Goal: Check status: Check status

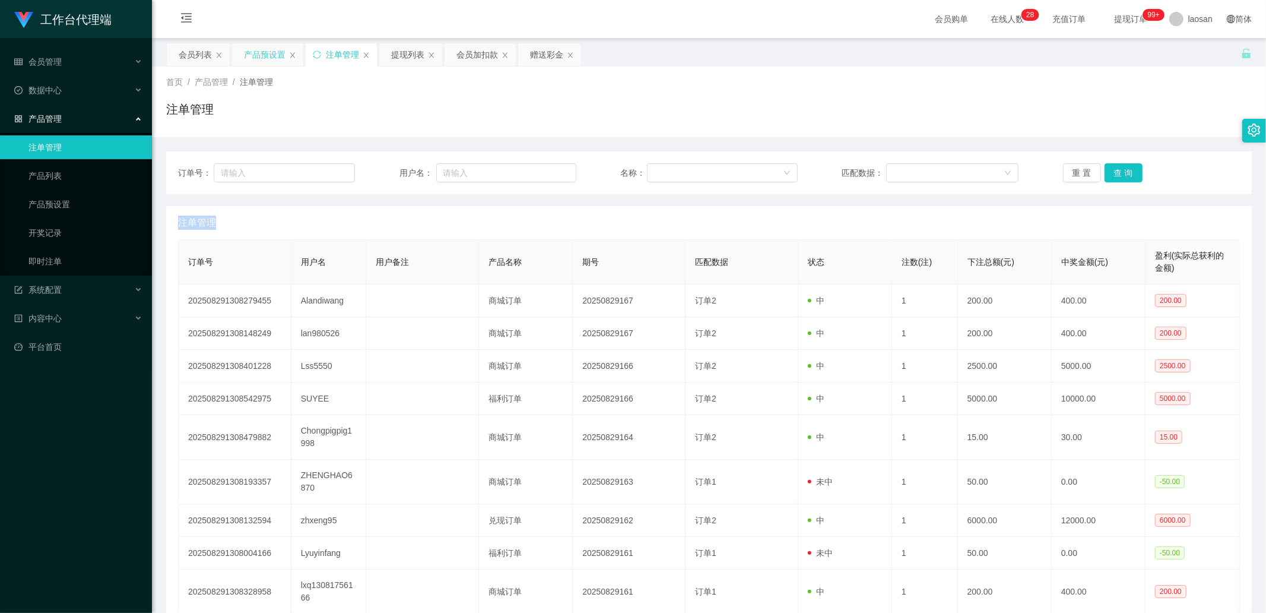
click at [272, 53] on div "产品预设置" at bounding box center [265, 54] width 42 height 23
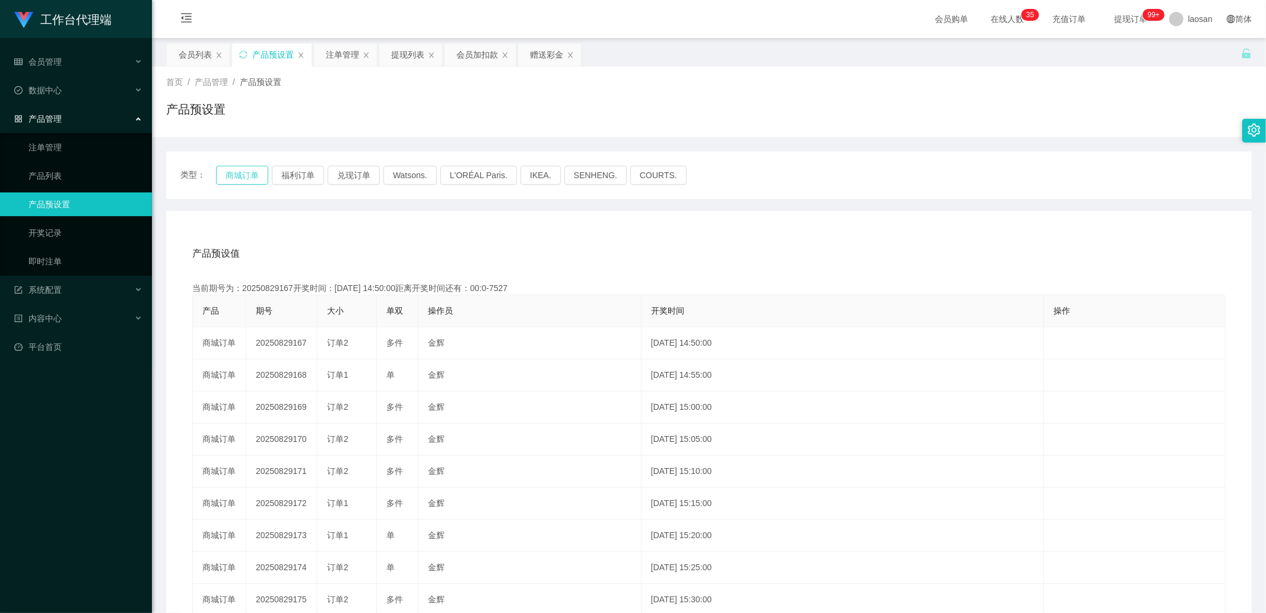
click at [230, 175] on button "商城订单" at bounding box center [242, 175] width 52 height 19
click at [241, 169] on button "商城订单" at bounding box center [242, 175] width 52 height 19
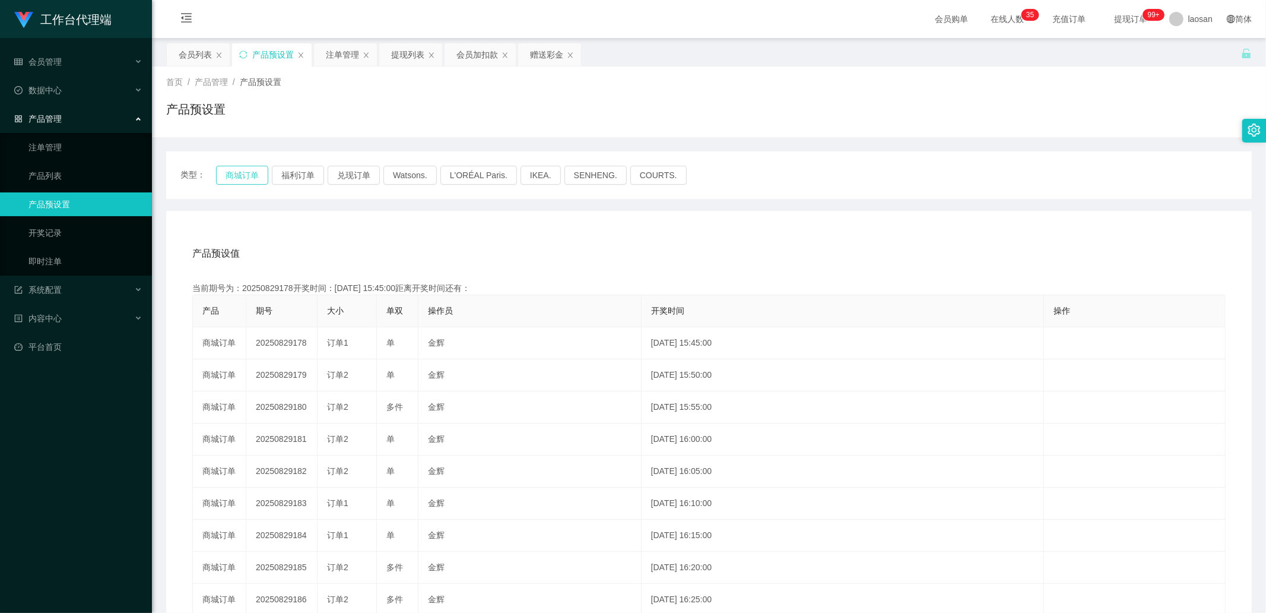
click at [241, 169] on button "商城订单" at bounding box center [242, 175] width 52 height 19
click at [241, 170] on button "商城订单" at bounding box center [242, 175] width 52 height 19
click at [269, 59] on div "产品预设置" at bounding box center [273, 54] width 42 height 23
click at [77, 141] on link "注单管理" at bounding box center [85, 147] width 114 height 24
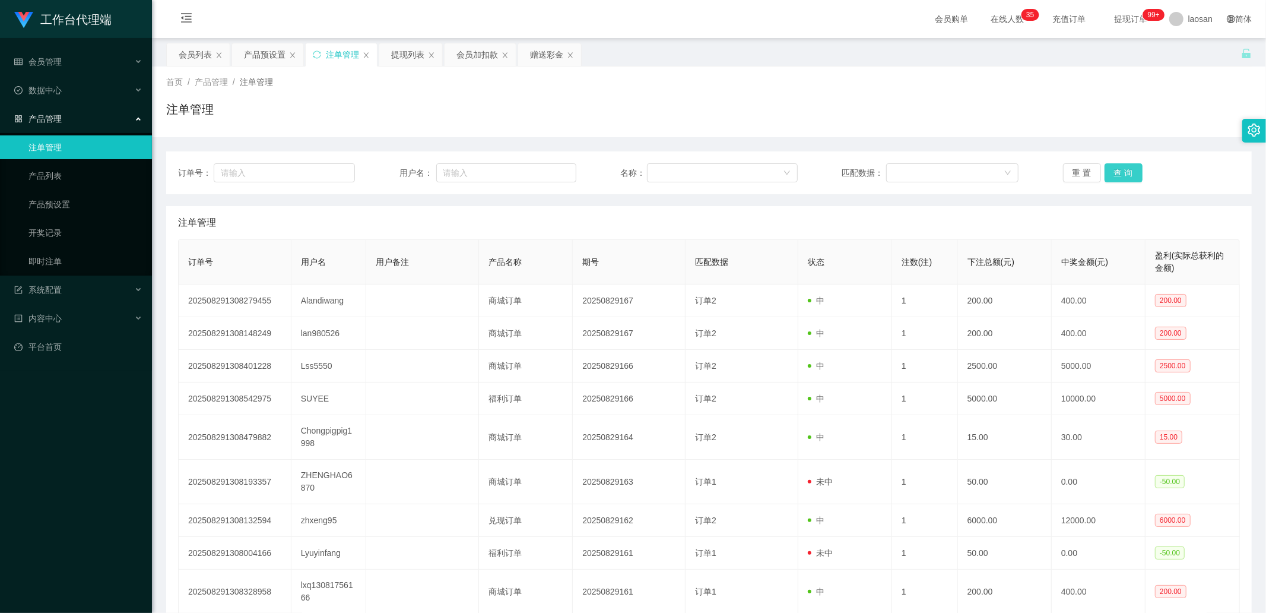
click at [1114, 179] on button "查 询" at bounding box center [1124, 172] width 38 height 19
click at [1114, 175] on div "重 置 查 询" at bounding box center [1151, 172] width 177 height 19
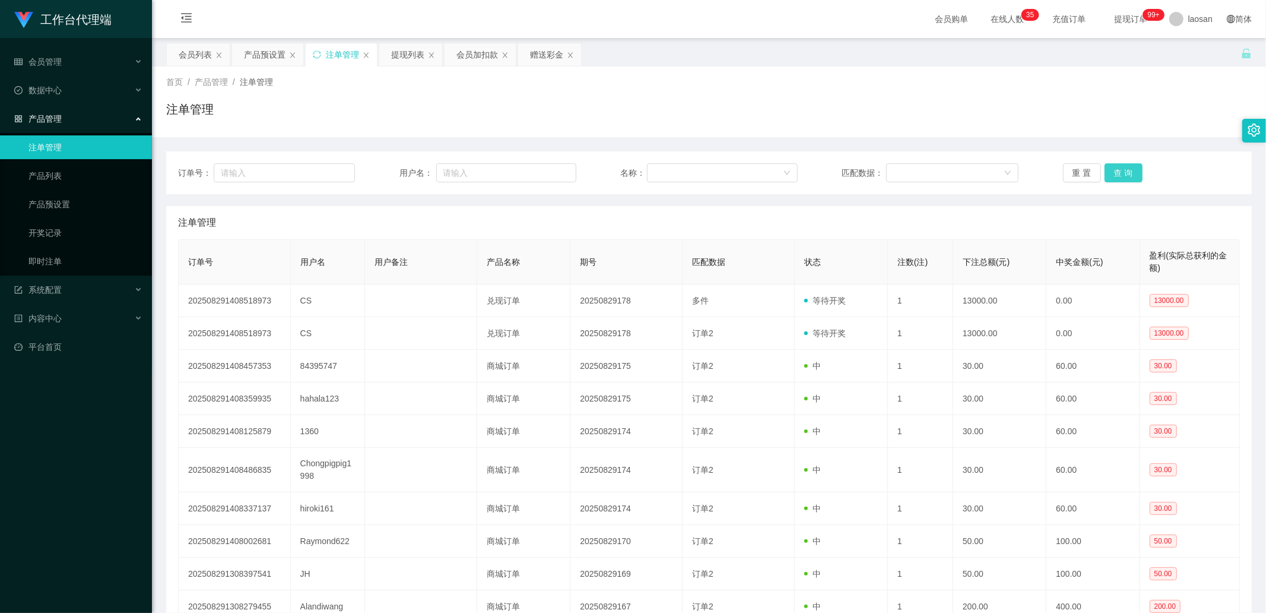
click at [1114, 175] on button "查 询" at bounding box center [1124, 172] width 38 height 19
click at [1114, 175] on div "重 置 查 询" at bounding box center [1151, 172] width 177 height 19
click at [1114, 175] on button "查 询" at bounding box center [1124, 172] width 38 height 19
click at [1130, 179] on button "查 询" at bounding box center [1124, 172] width 38 height 19
click at [1126, 175] on div "重 置 查 询" at bounding box center [1151, 172] width 177 height 19
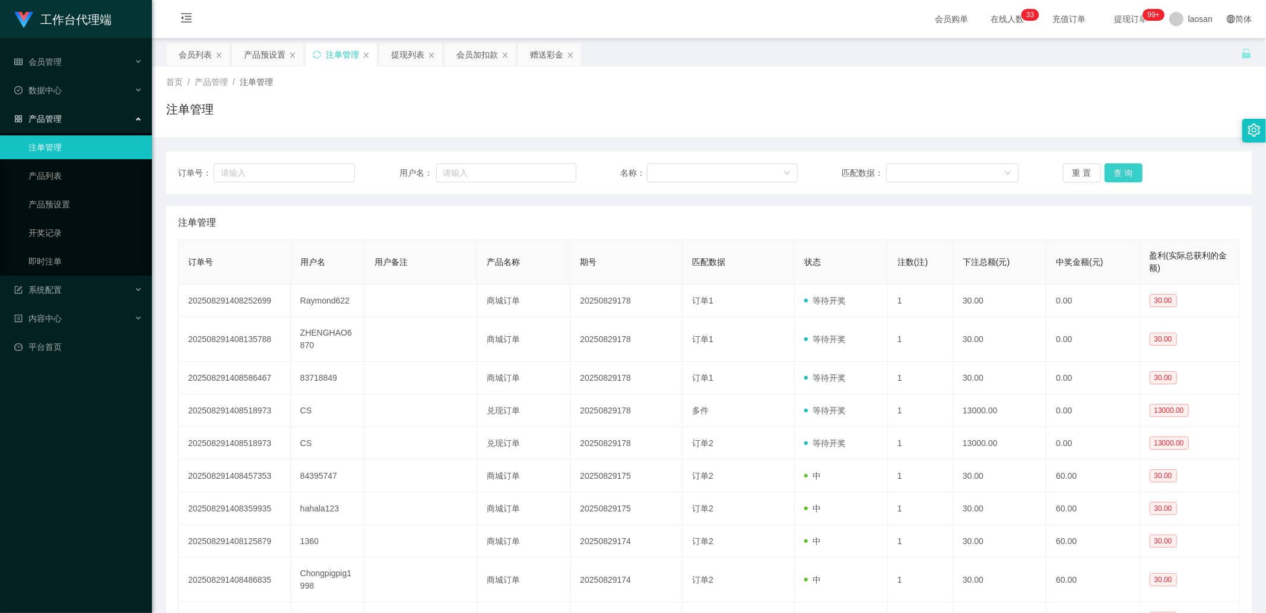
click at [1126, 175] on button "查 询" at bounding box center [1124, 172] width 38 height 19
click at [1126, 175] on div "重 置 查 询" at bounding box center [1151, 172] width 177 height 19
click at [1126, 175] on button "查 询" at bounding box center [1124, 172] width 38 height 19
click at [1126, 175] on div "重 置 查 询" at bounding box center [1151, 172] width 177 height 19
click at [1126, 175] on button "查 询" at bounding box center [1124, 172] width 38 height 19
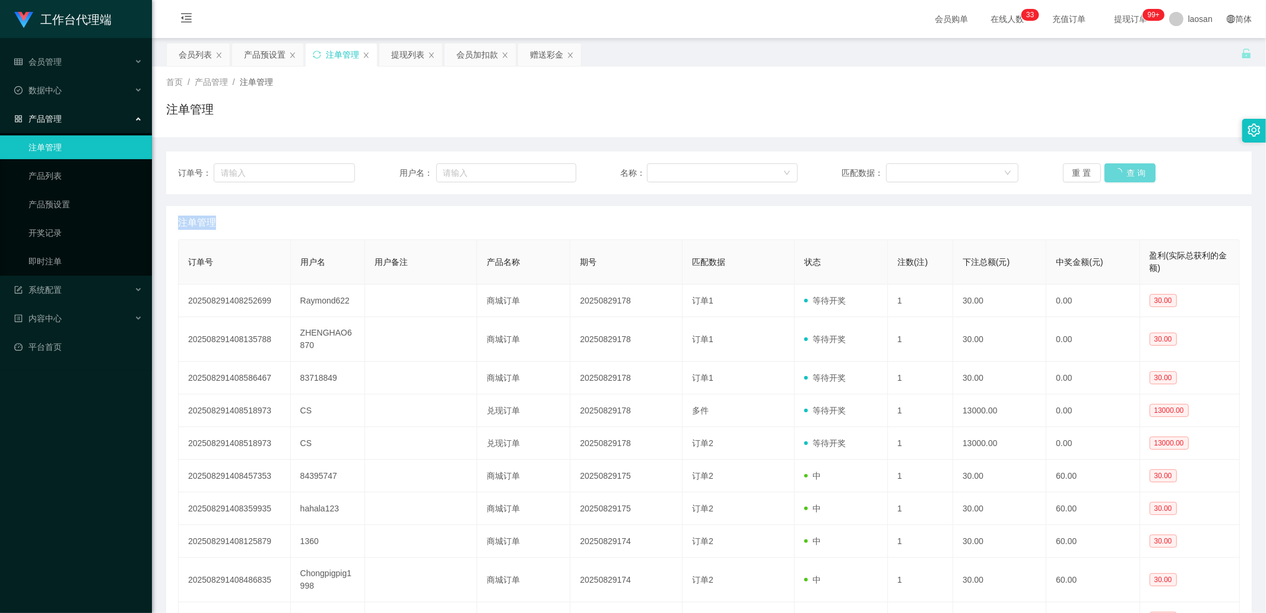
click at [1126, 175] on div "重 置 查 询" at bounding box center [1151, 172] width 177 height 19
click at [1126, 175] on button "查 询" at bounding box center [1124, 172] width 38 height 19
click at [1126, 175] on div "重 置 查 询" at bounding box center [1151, 172] width 177 height 19
click at [1126, 175] on button "查 询" at bounding box center [1124, 172] width 38 height 19
click at [1126, 175] on div "重 置 查 询" at bounding box center [1151, 172] width 177 height 19
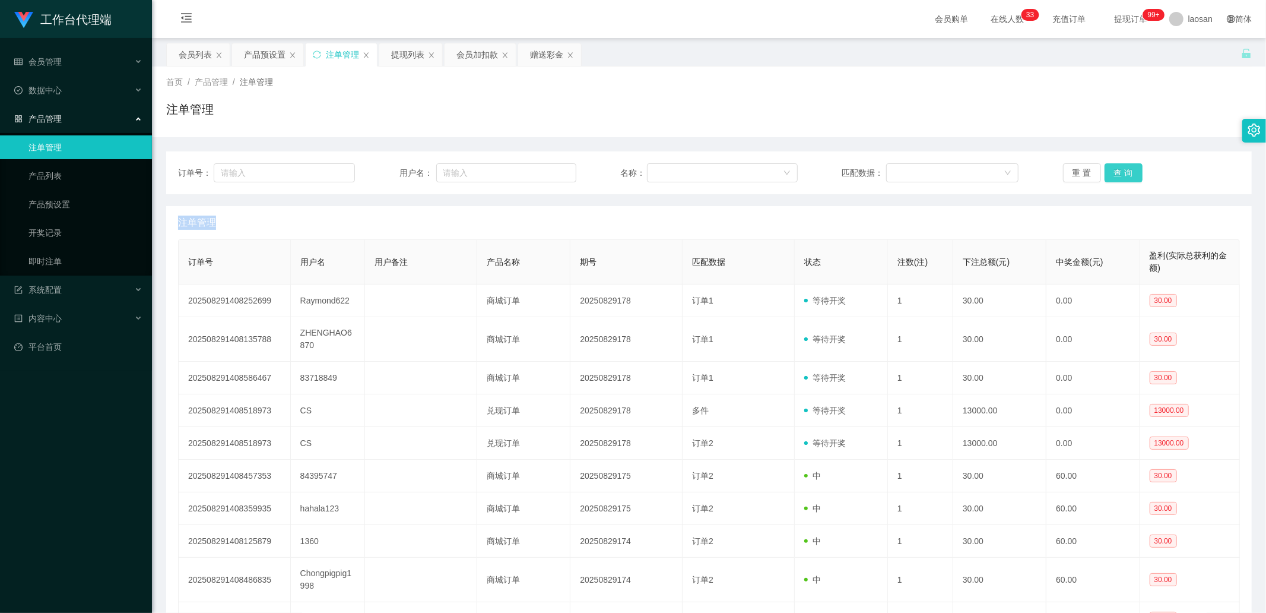
click at [1126, 175] on button "查 询" at bounding box center [1124, 172] width 38 height 19
click at [1126, 175] on div "重 置 查 询" at bounding box center [1151, 172] width 177 height 19
click at [1126, 175] on button "查 询" at bounding box center [1124, 172] width 38 height 19
click at [1126, 175] on div "重 置 查 询" at bounding box center [1151, 172] width 177 height 19
click at [1126, 175] on button "查 询" at bounding box center [1124, 172] width 38 height 19
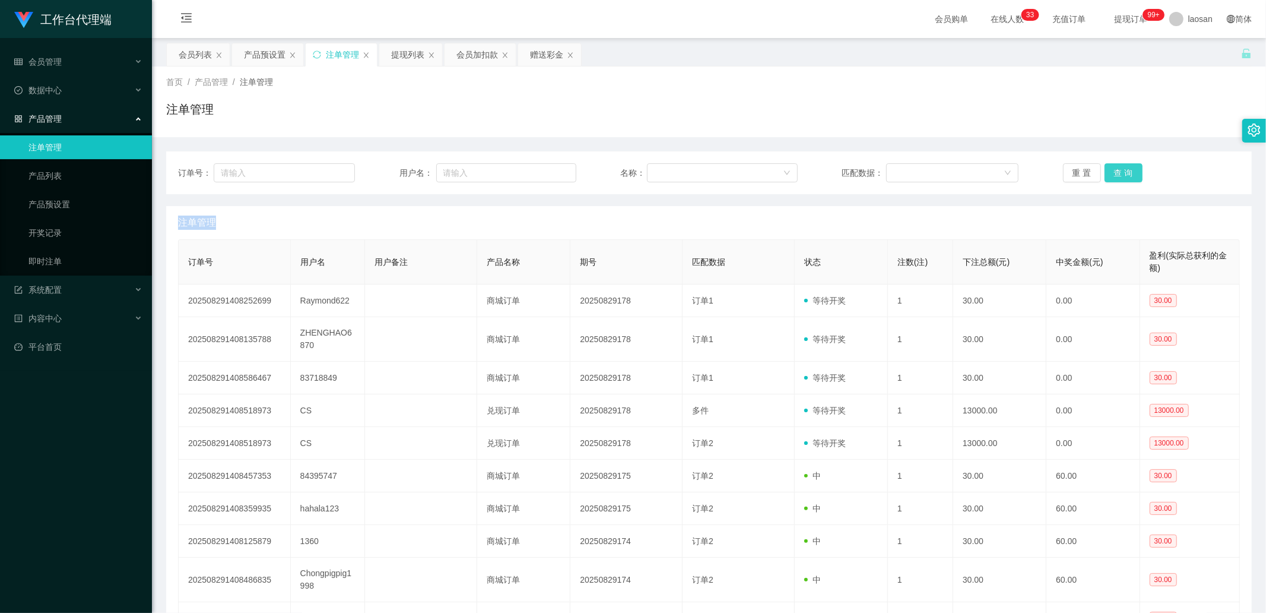
click at [1127, 169] on button "查 询" at bounding box center [1124, 172] width 38 height 19
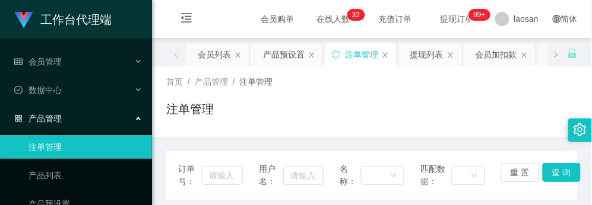
click at [531, 99] on div "首页 / 产品管理 / 注单管理 / 注单管理" at bounding box center [371, 102] width 411 height 52
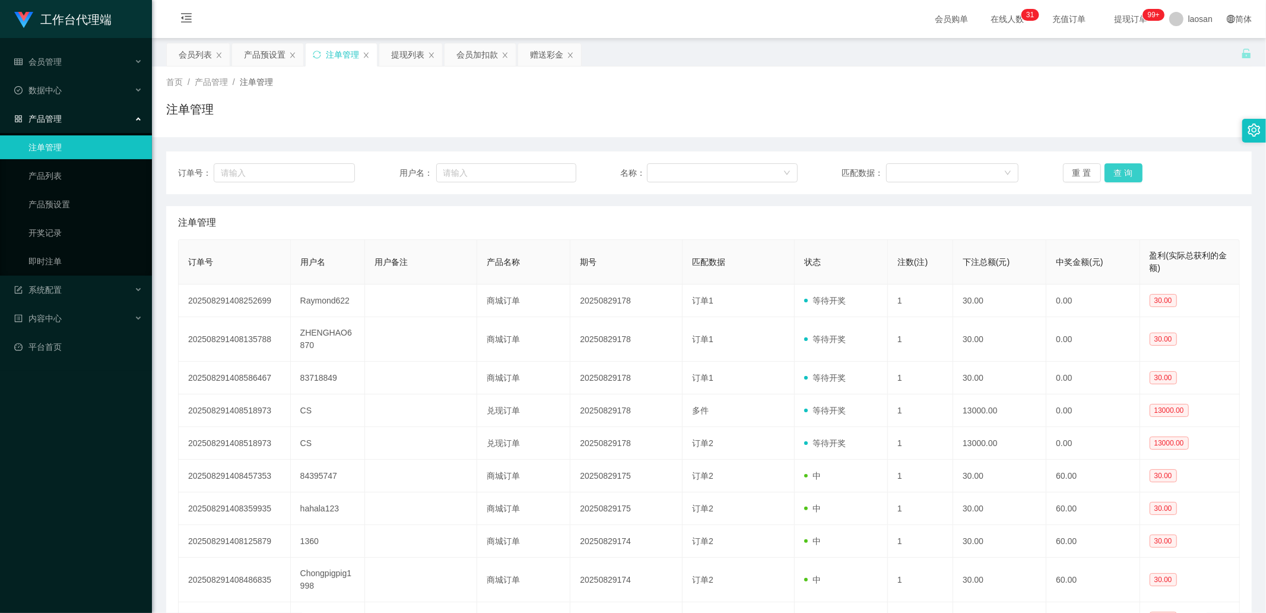
click at [1117, 167] on button "查 询" at bounding box center [1124, 172] width 38 height 19
click at [1117, 167] on div "重 置 查 询" at bounding box center [1151, 172] width 177 height 19
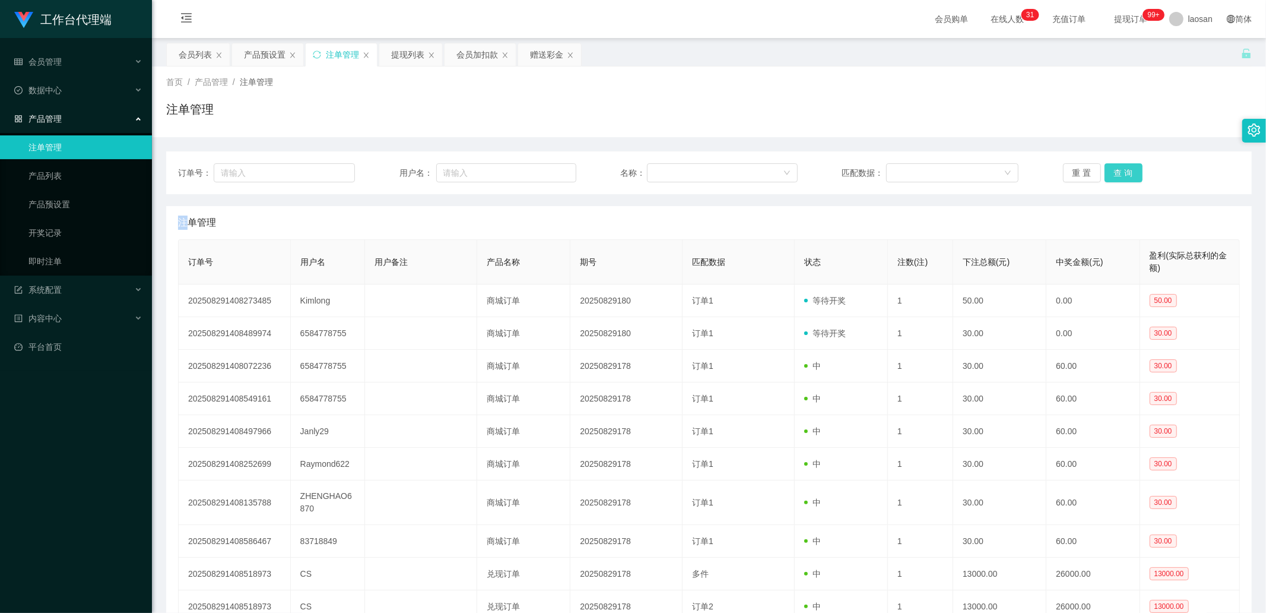
click at [1116, 167] on button "查 询" at bounding box center [1124, 172] width 38 height 19
click at [1116, 167] on div "重 置 查 询" at bounding box center [1151, 172] width 177 height 19
click at [1116, 167] on button "查 询" at bounding box center [1124, 172] width 38 height 19
drag, startPoint x: 1117, startPoint y: 168, endPoint x: 1061, endPoint y: 175, distance: 55.7
click at [1117, 168] on div "重 置 查 询" at bounding box center [1151, 172] width 177 height 19
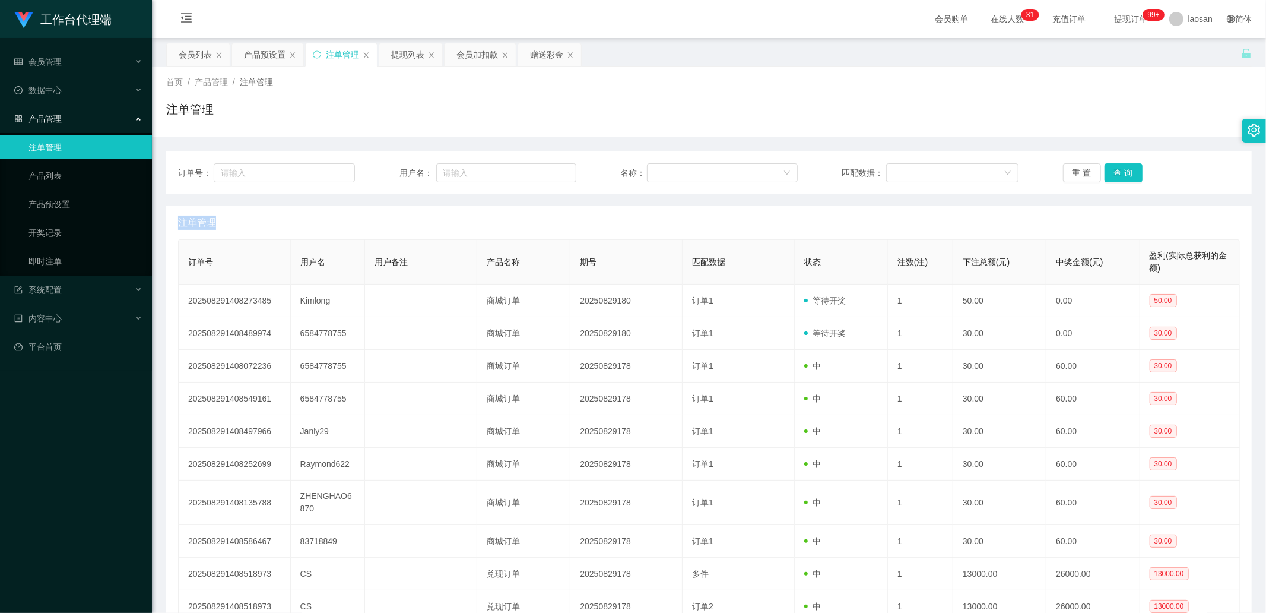
drag, startPoint x: 399, startPoint y: 52, endPoint x: 919, endPoint y: 214, distance: 543.9
click at [399, 52] on div "提现列表" at bounding box center [407, 54] width 33 height 23
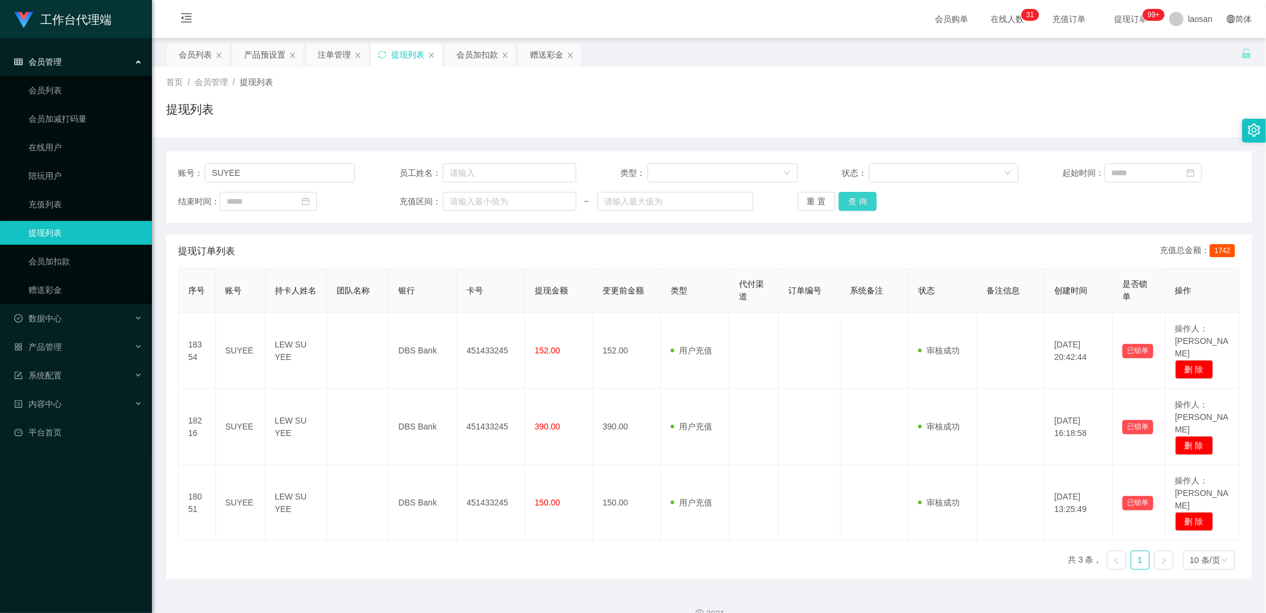
click at [871, 203] on button "查 询" at bounding box center [858, 201] width 38 height 19
click at [869, 204] on div "重 置 查 询" at bounding box center [886, 201] width 177 height 19
click at [869, 204] on button "查 询" at bounding box center [858, 201] width 38 height 19
click at [869, 204] on div "重 置 查 询" at bounding box center [886, 201] width 177 height 19
click at [869, 204] on button "查 询" at bounding box center [858, 201] width 38 height 19
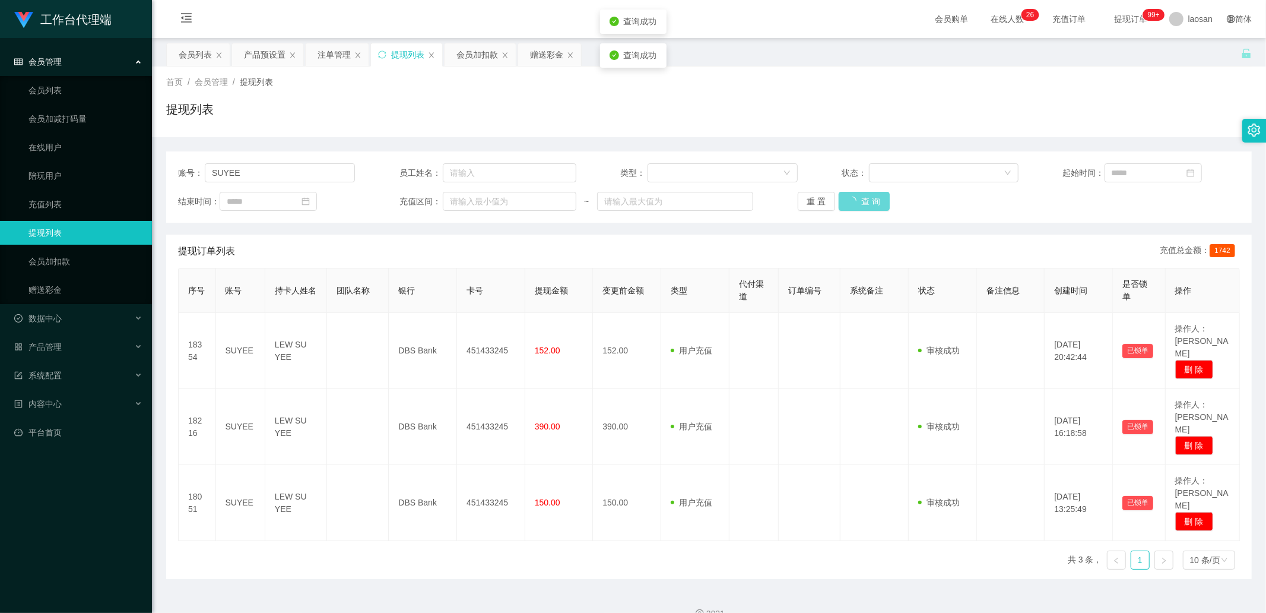
click at [561, 84] on div "首页 / 会员管理 / 提现列表 /" at bounding box center [709, 82] width 1086 height 12
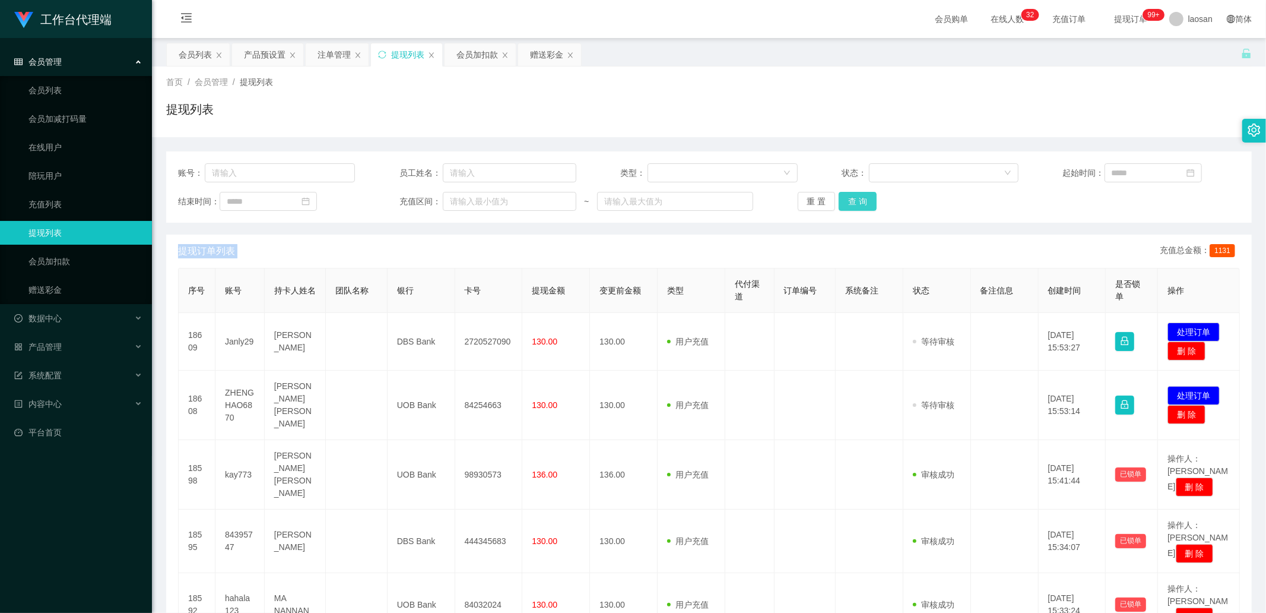
click at [858, 195] on button "查 询" at bounding box center [858, 201] width 38 height 19
click at [858, 195] on div "重 置 查 询" at bounding box center [886, 201] width 177 height 19
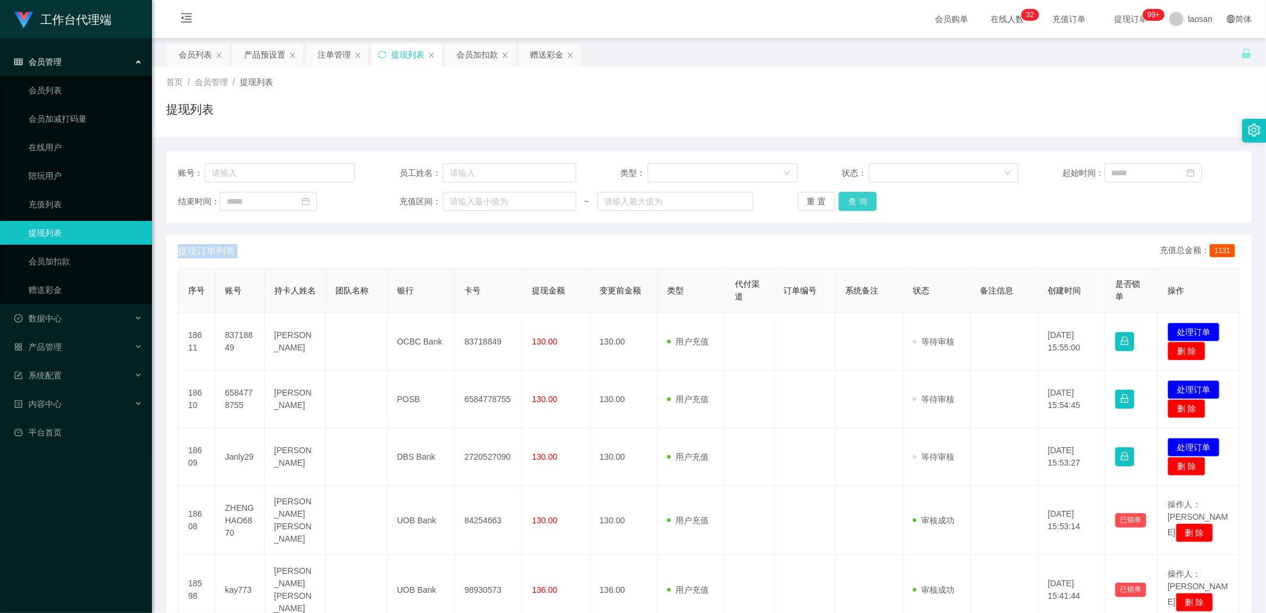
click at [858, 195] on button "查 询" at bounding box center [858, 201] width 38 height 19
click at [858, 195] on div "重 置 查 询" at bounding box center [886, 201] width 177 height 19
click at [858, 195] on button "查 询" at bounding box center [858, 201] width 38 height 19
click at [858, 195] on div "重 置 查 询" at bounding box center [886, 201] width 177 height 19
click at [846, 205] on button "查 询" at bounding box center [858, 201] width 38 height 19
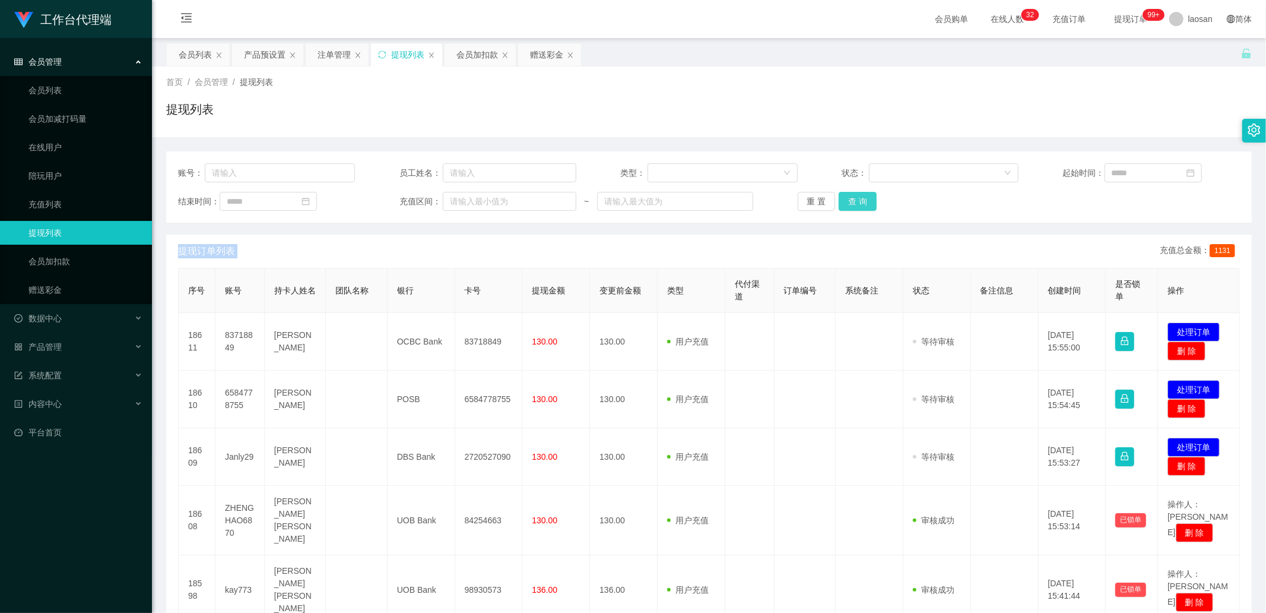
click at [846, 205] on div "重 置 查 询" at bounding box center [886, 201] width 177 height 19
click at [846, 205] on button "查 询" at bounding box center [858, 201] width 38 height 19
click at [846, 205] on div "重 置 查 询" at bounding box center [886, 201] width 177 height 19
click at [846, 205] on button "查 询" at bounding box center [858, 201] width 38 height 19
click at [846, 205] on div "重 置 查 询" at bounding box center [886, 201] width 177 height 19
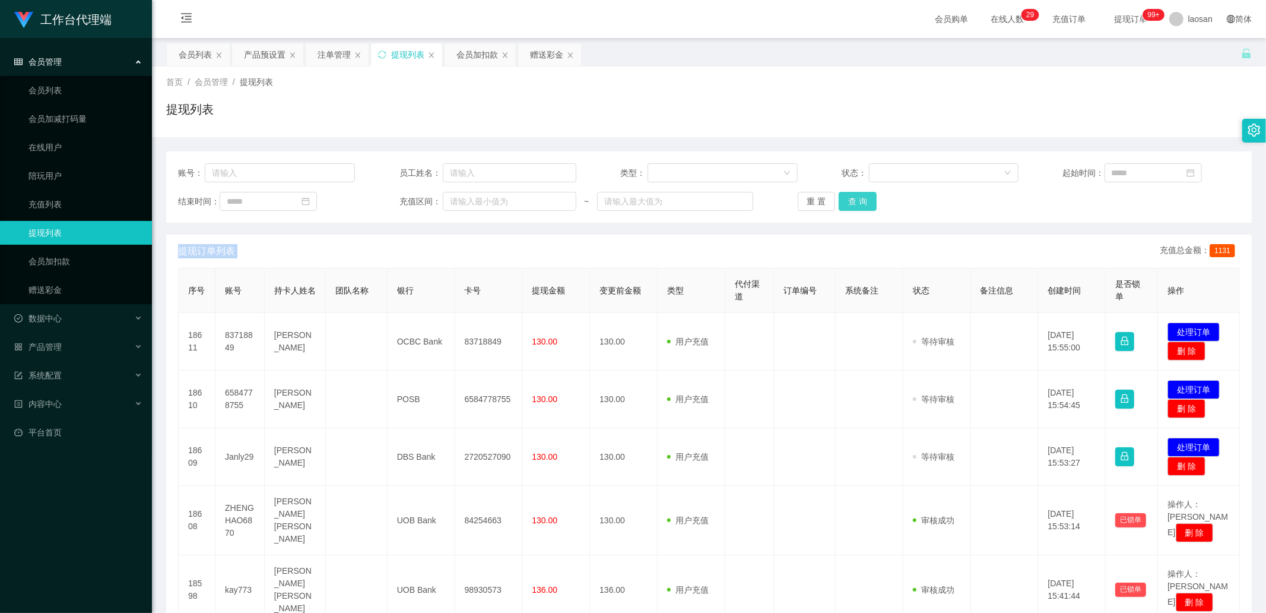
click at [855, 199] on button "查 询" at bounding box center [858, 201] width 38 height 19
click at [855, 199] on div "重 置 查 询" at bounding box center [886, 201] width 177 height 19
click at [855, 199] on button "查 询" at bounding box center [864, 201] width 51 height 19
click at [855, 199] on div "重 置 查 询" at bounding box center [886, 201] width 177 height 19
click at [855, 199] on button "查 询" at bounding box center [858, 201] width 38 height 19
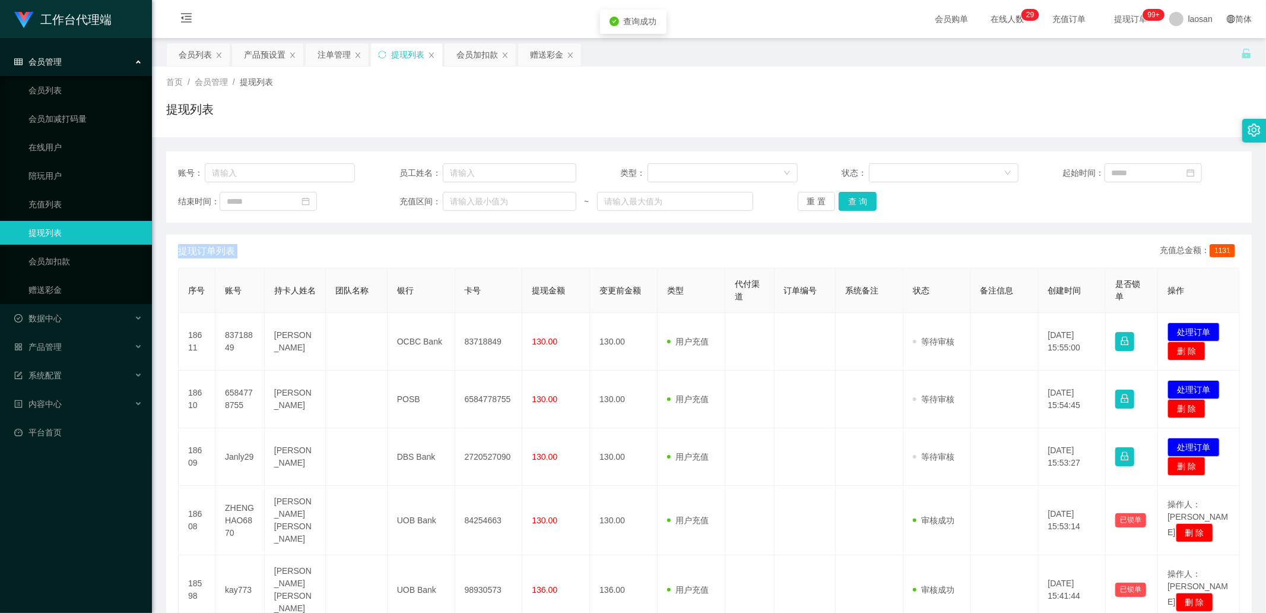
drag, startPoint x: 855, startPoint y: 199, endPoint x: 784, endPoint y: 261, distance: 94.6
click at [855, 199] on div "重 置 查 询" at bounding box center [886, 201] width 177 height 19
click at [871, 192] on button "查 询" at bounding box center [858, 201] width 38 height 19
click at [869, 194] on div "重 置 查 询" at bounding box center [886, 201] width 177 height 19
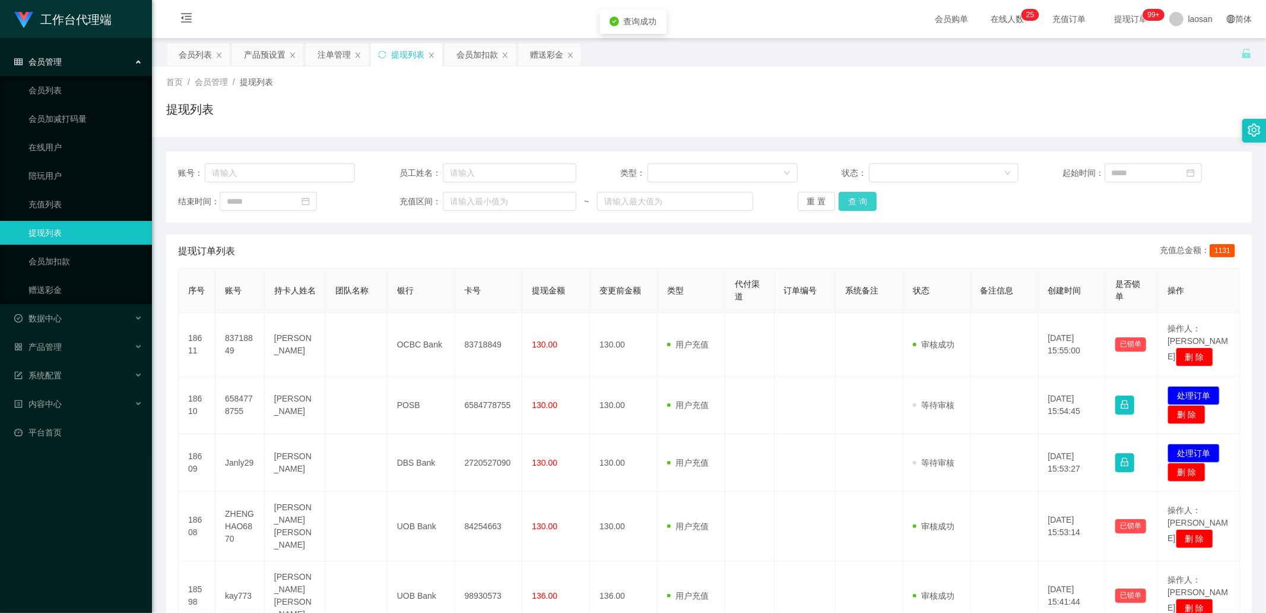
click at [869, 194] on button "查 询" at bounding box center [858, 201] width 38 height 19
click at [869, 194] on div "重 置 查 询" at bounding box center [886, 201] width 177 height 19
click at [869, 194] on button "查 询" at bounding box center [858, 201] width 38 height 19
click at [869, 194] on div "重 置 查 询" at bounding box center [886, 201] width 177 height 19
click at [869, 194] on button "查 询" at bounding box center [858, 201] width 38 height 19
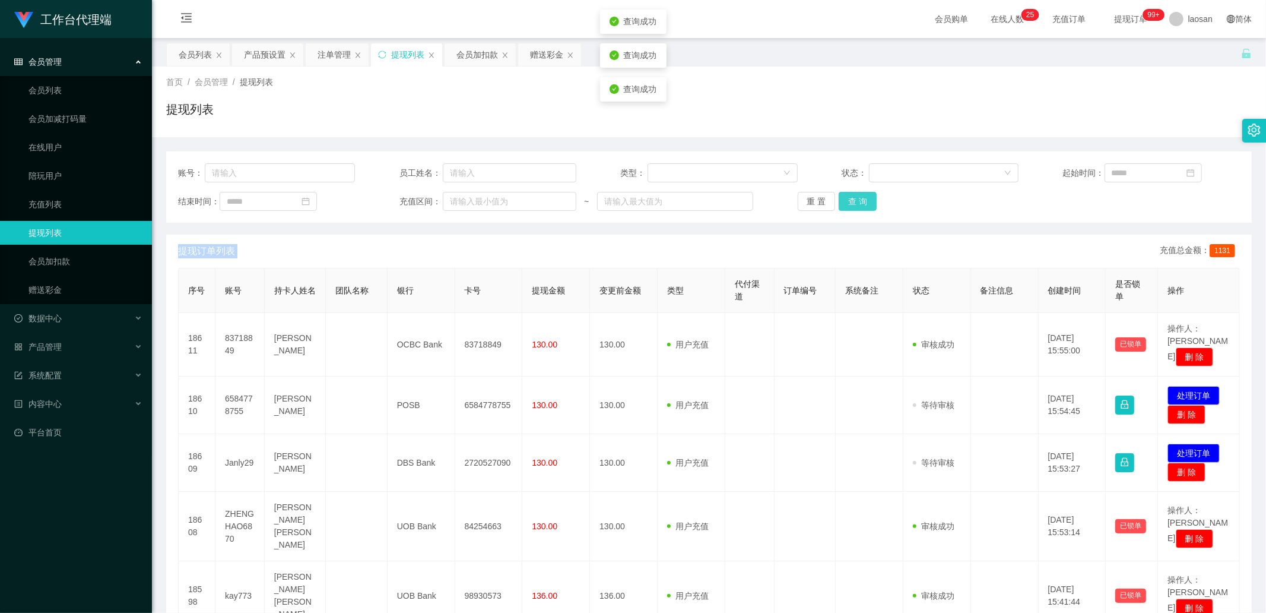
click at [869, 194] on div "重 置 查 询" at bounding box center [886, 201] width 177 height 19
click at [869, 194] on button "查 询" at bounding box center [858, 201] width 38 height 19
click at [868, 195] on button "查 询" at bounding box center [858, 201] width 38 height 19
click at [868, 196] on div "重 置 查 询" at bounding box center [886, 201] width 177 height 19
click at [865, 197] on button "查 询" at bounding box center [858, 201] width 38 height 19
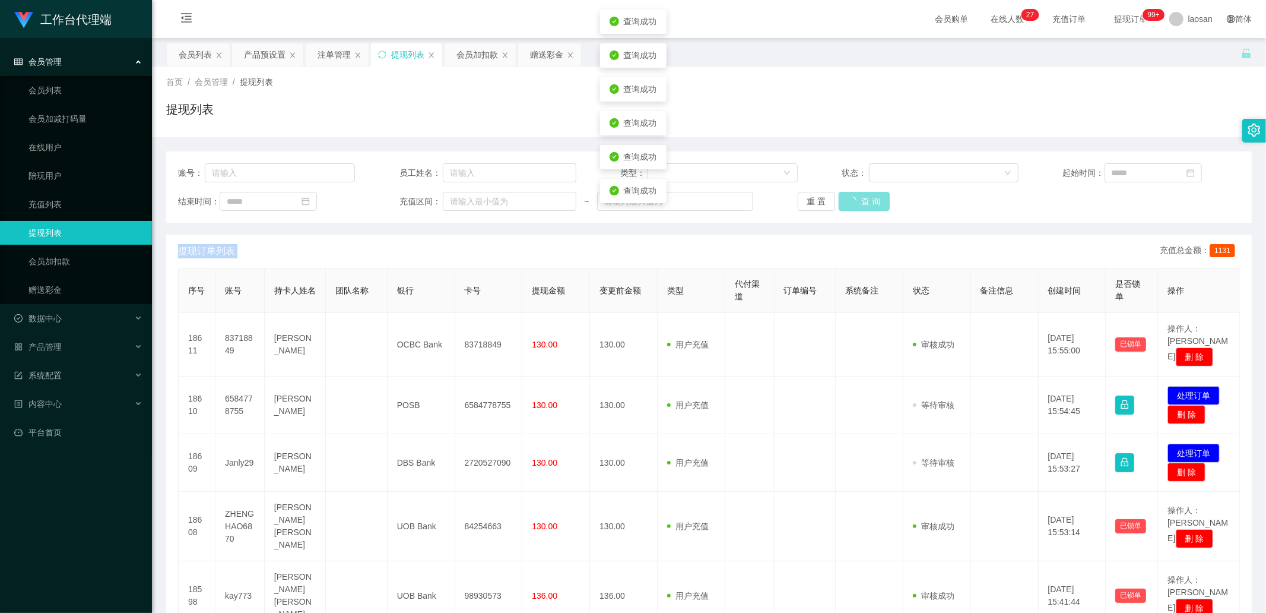
click at [865, 198] on div "重 置 查 询" at bounding box center [886, 201] width 177 height 19
click at [865, 198] on button "查 询" at bounding box center [858, 201] width 38 height 19
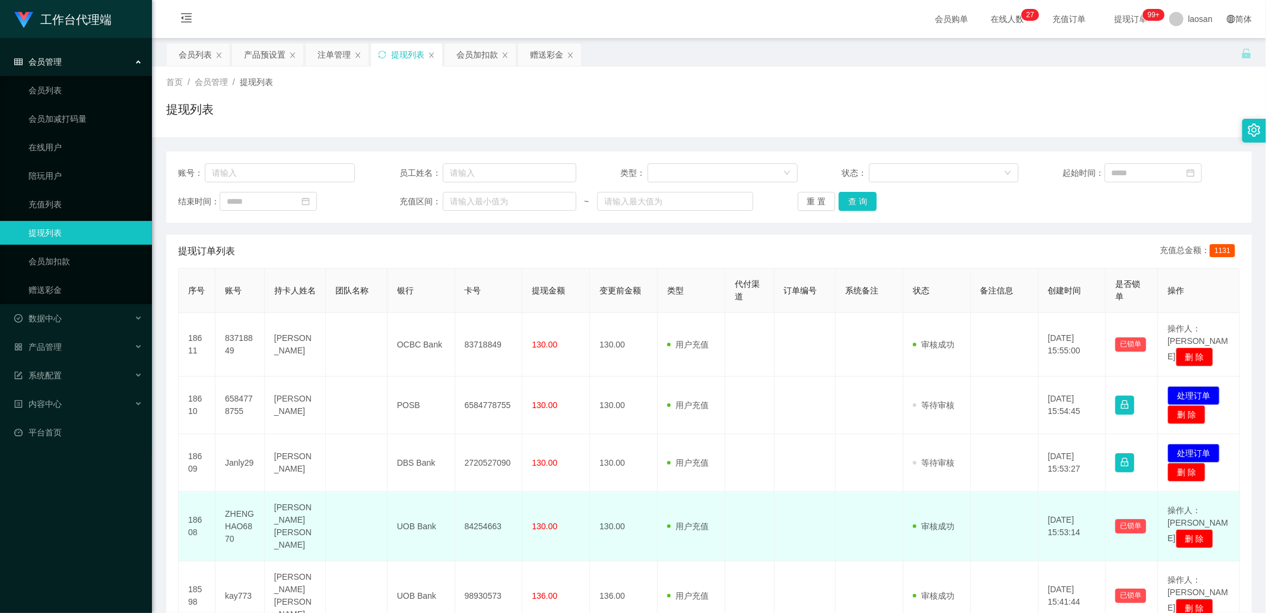
click at [242, 517] on td "ZHENGHAO6870" at bounding box center [239, 525] width 49 height 69
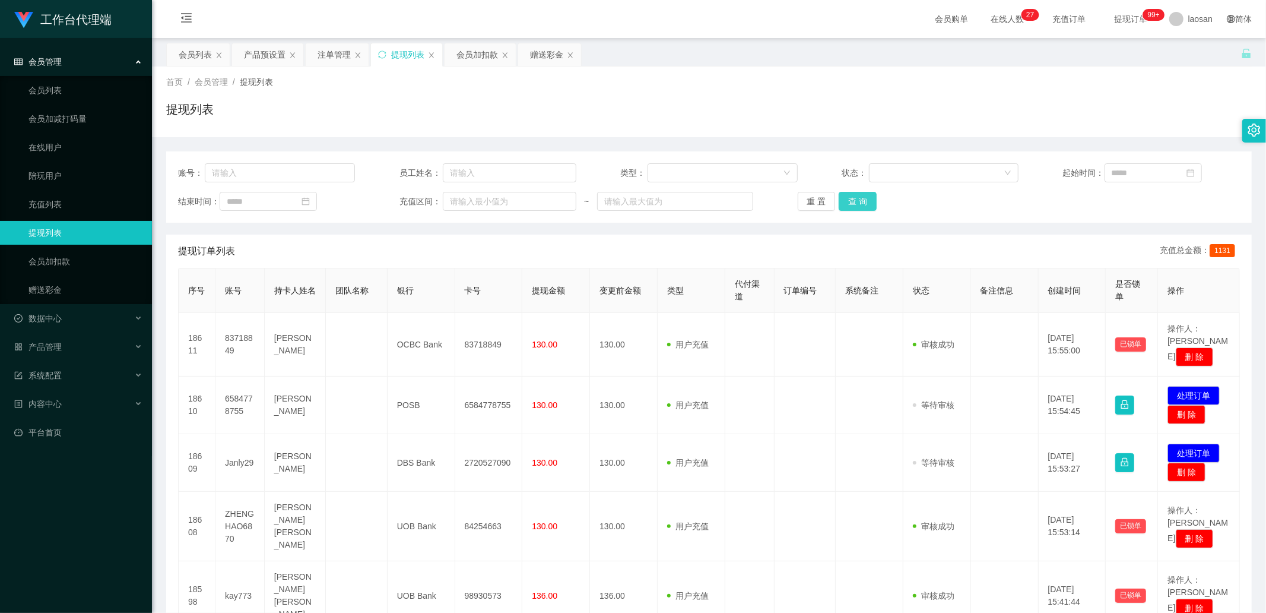
drag, startPoint x: 844, startPoint y: 202, endPoint x: 858, endPoint y: 203, distance: 13.7
click at [844, 202] on button "查 询" at bounding box center [858, 201] width 38 height 19
click at [873, 203] on button "查 询" at bounding box center [858, 201] width 38 height 19
click at [873, 202] on div "重 置 查 询" at bounding box center [886, 201] width 177 height 19
click at [873, 202] on button "查 询" at bounding box center [858, 201] width 38 height 19
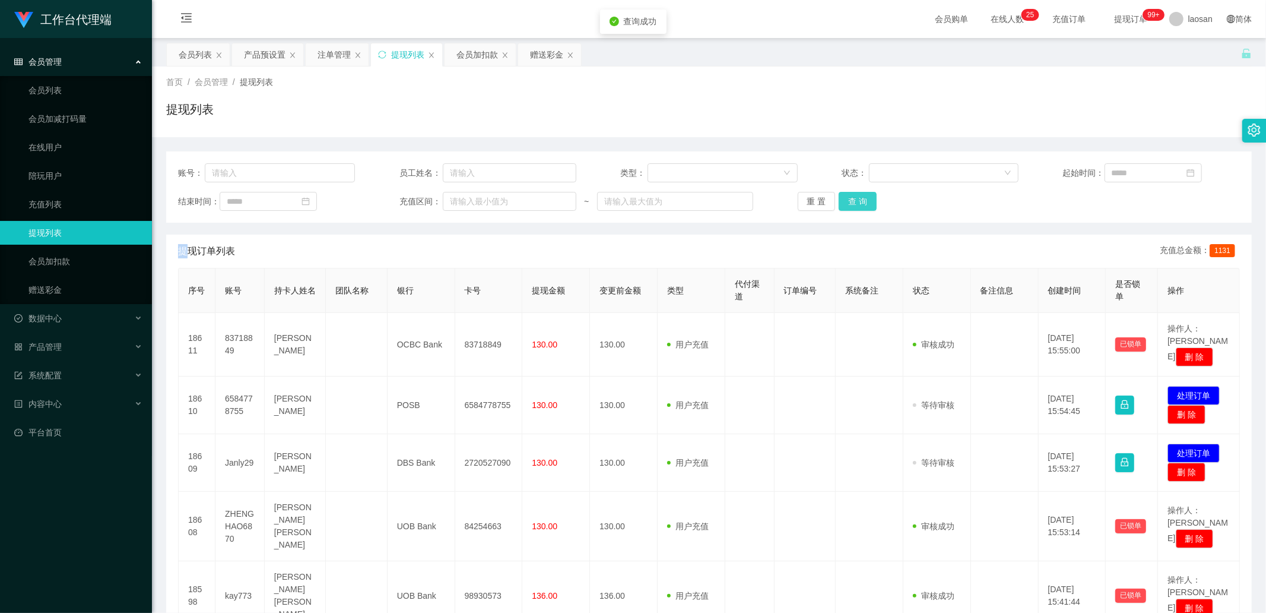
click at [873, 202] on button "查 询" at bounding box center [858, 201] width 38 height 19
click at [873, 202] on button "查 询" at bounding box center [864, 201] width 51 height 19
click at [873, 202] on div "重 置 查 询" at bounding box center [886, 201] width 177 height 19
click at [873, 202] on button "查 询" at bounding box center [858, 201] width 38 height 19
click at [244, 178] on input "text" at bounding box center [280, 172] width 150 height 19
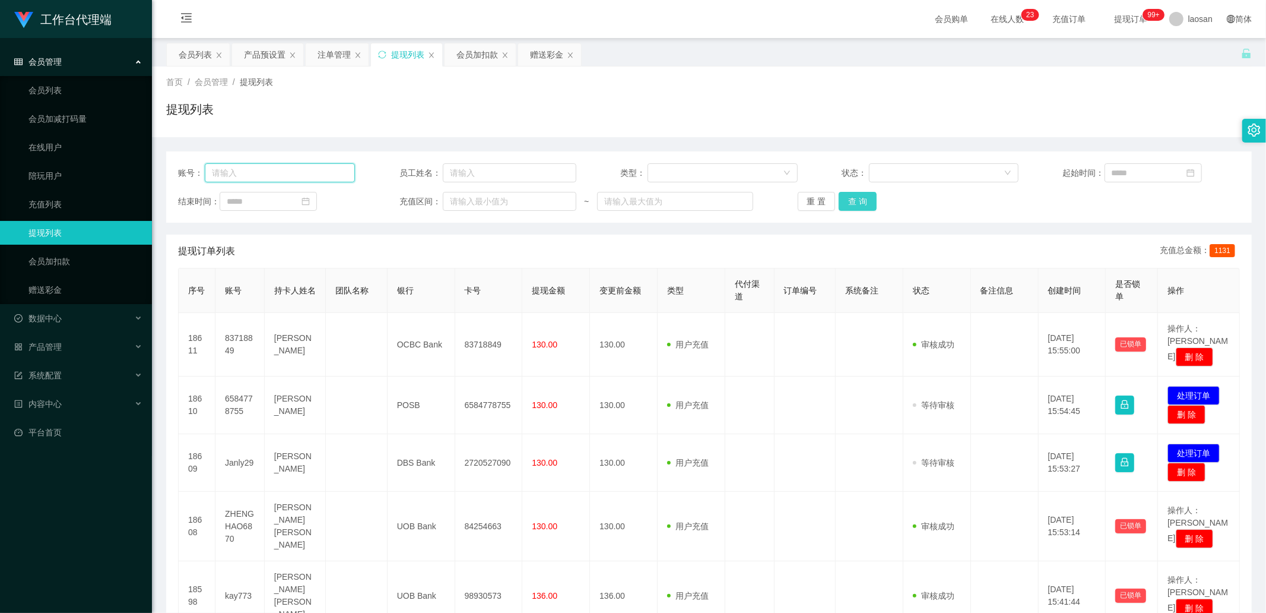
paste input "82648632"
type input "82648632"
click at [857, 198] on button "查 询" at bounding box center [858, 201] width 38 height 19
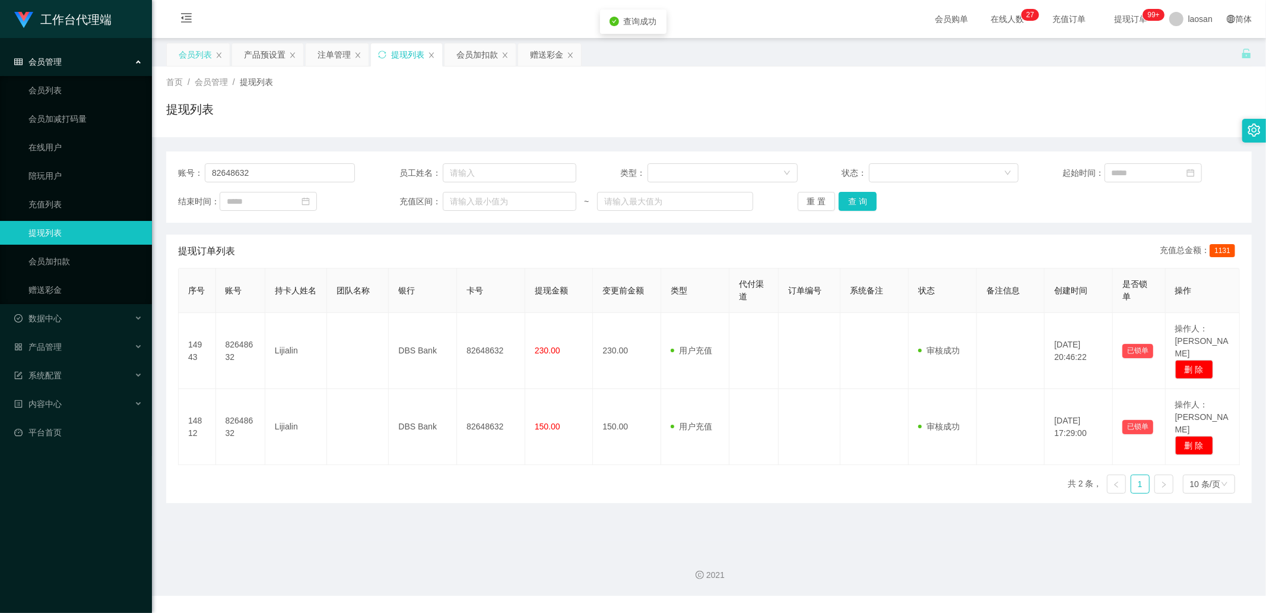
click at [184, 62] on div "会员列表" at bounding box center [195, 54] width 33 height 23
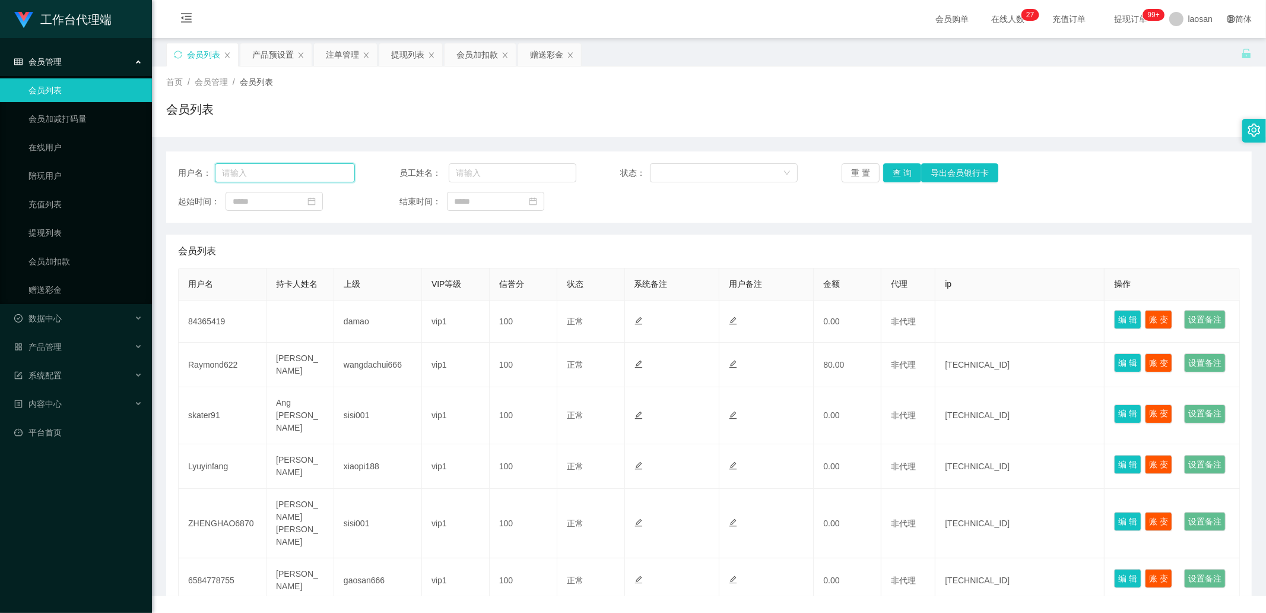
drag, startPoint x: 229, startPoint y: 173, endPoint x: 236, endPoint y: 174, distance: 7.2
click at [230, 173] on input "text" at bounding box center [285, 172] width 140 height 19
paste input "82648632"
type input "82648632"
click at [897, 173] on button "查 询" at bounding box center [902, 172] width 38 height 19
